Goal: Navigation & Orientation: Find specific page/section

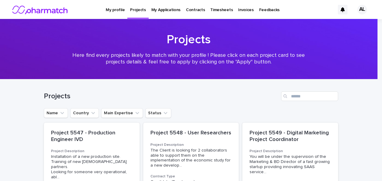
click at [164, 10] on p "My Applications" at bounding box center [166, 6] width 29 height 13
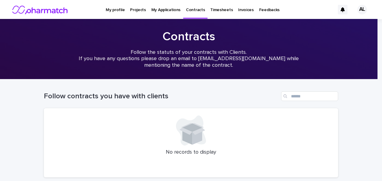
click at [117, 11] on p "My profile" at bounding box center [115, 6] width 19 height 13
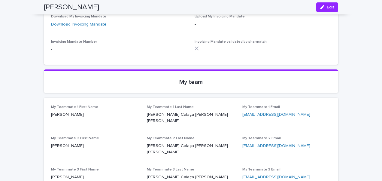
scroll to position [1881, 0]
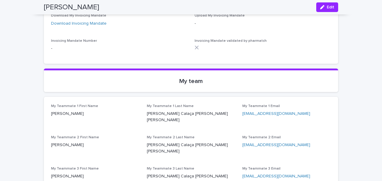
drag, startPoint x: 155, startPoint y: 180, endPoint x: 242, endPoint y: 153, distance: 91.3
